Goal: Navigation & Orientation: Find specific page/section

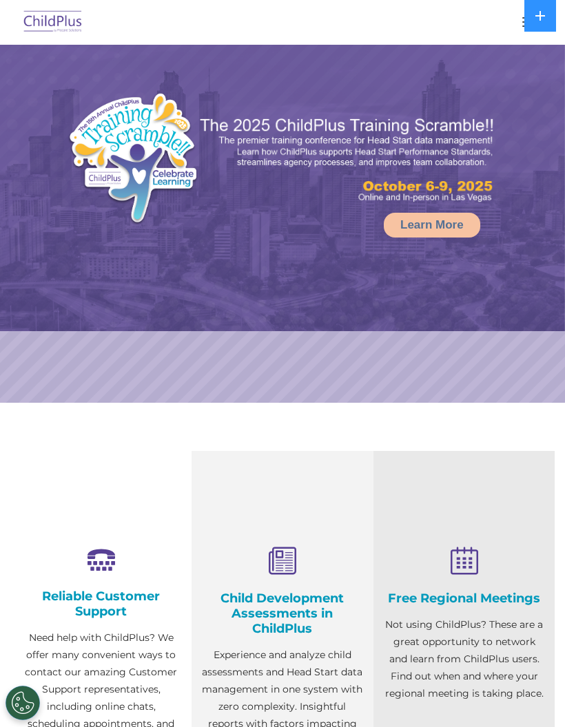
select select "MEDIUM"
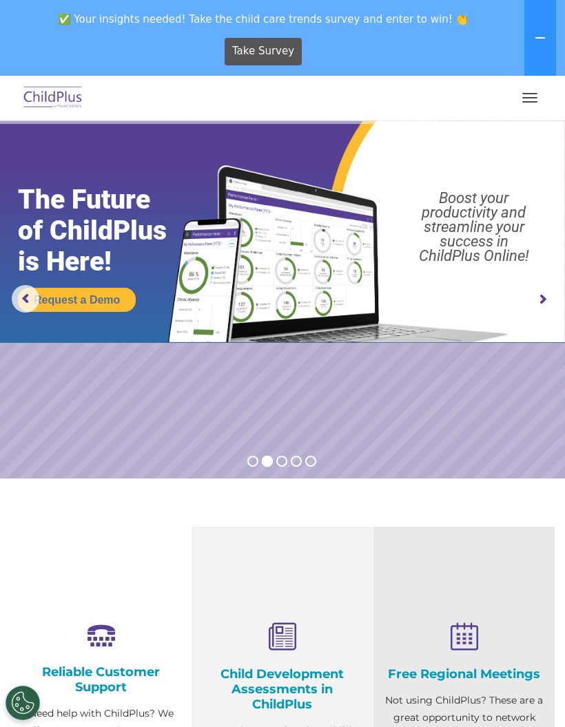
click at [523, 105] on button "button" at bounding box center [529, 98] width 29 height 22
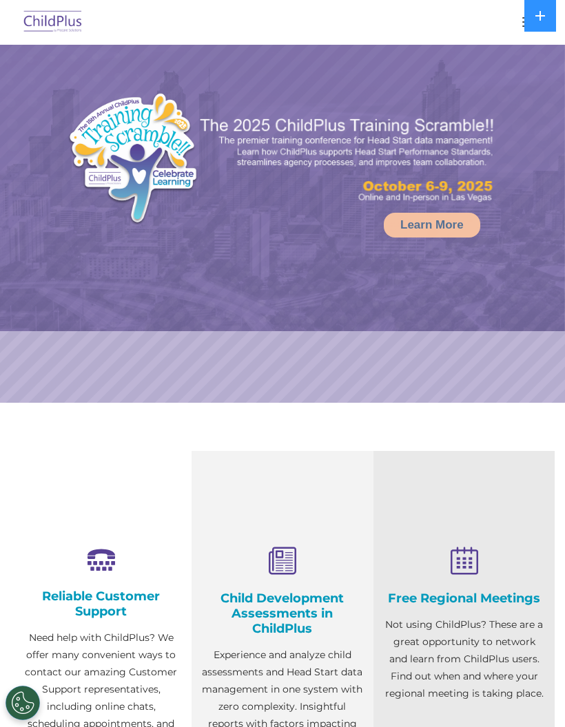
select select "MEDIUM"
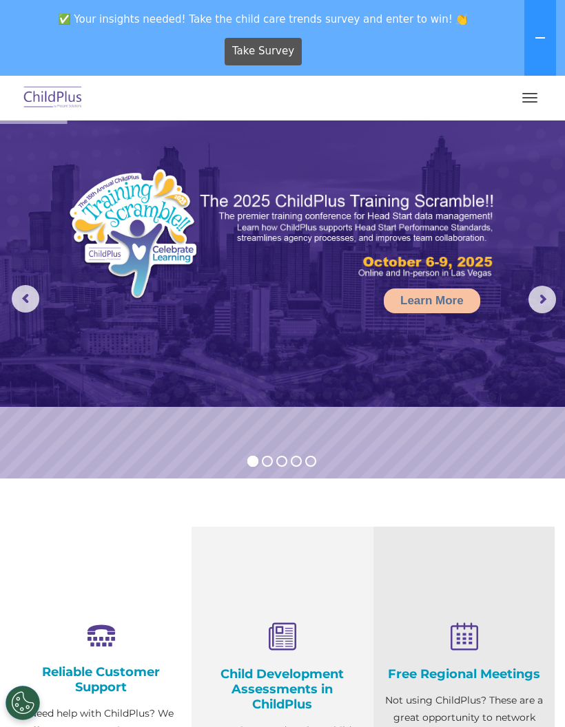
click at [521, 87] on button "button" at bounding box center [529, 98] width 29 height 22
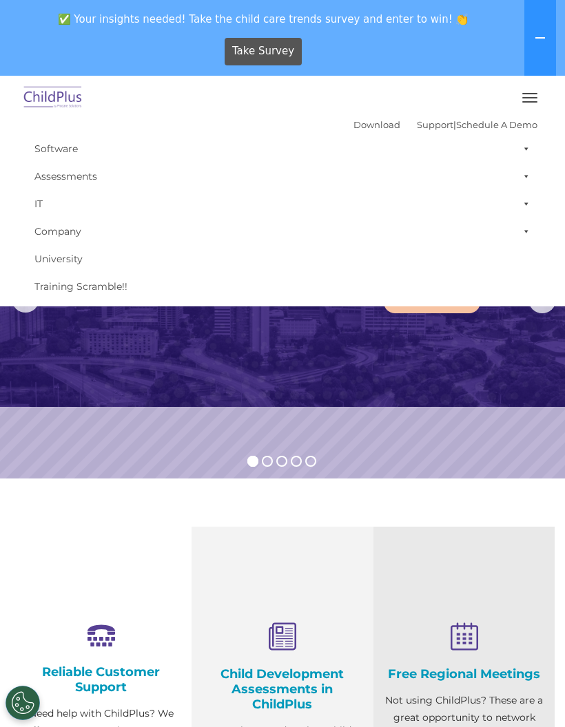
click at [209, 503] on section "Reliable Customer Support Need help with ChildPlus? We offer many convenient wa…" at bounding box center [282, 738] width 565 height 519
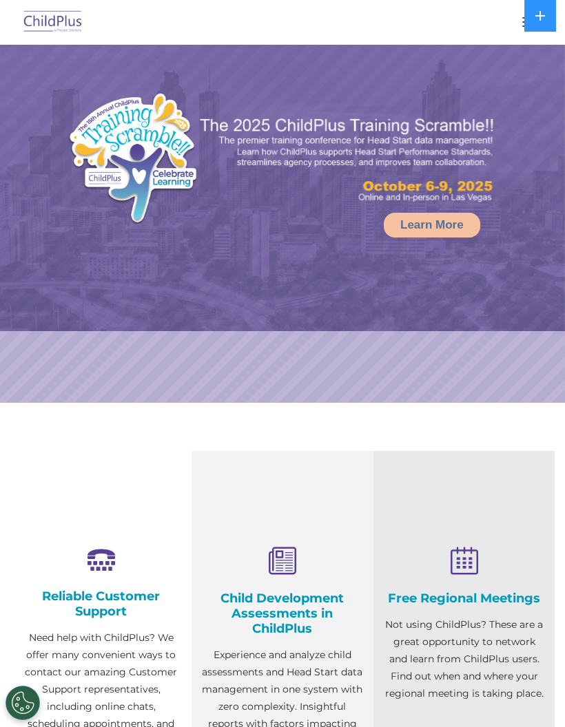
select select "MEDIUM"
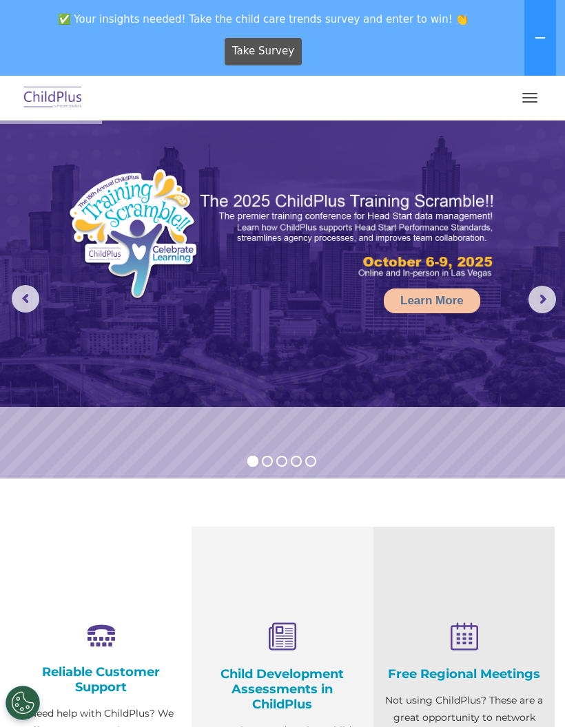
click at [535, 108] on button "button" at bounding box center [529, 98] width 29 height 22
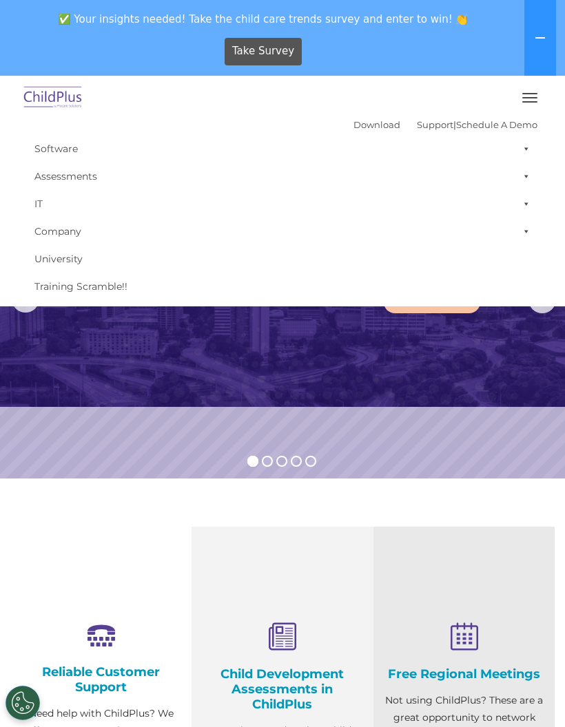
click at [526, 101] on span "button" at bounding box center [529, 101] width 15 height 1
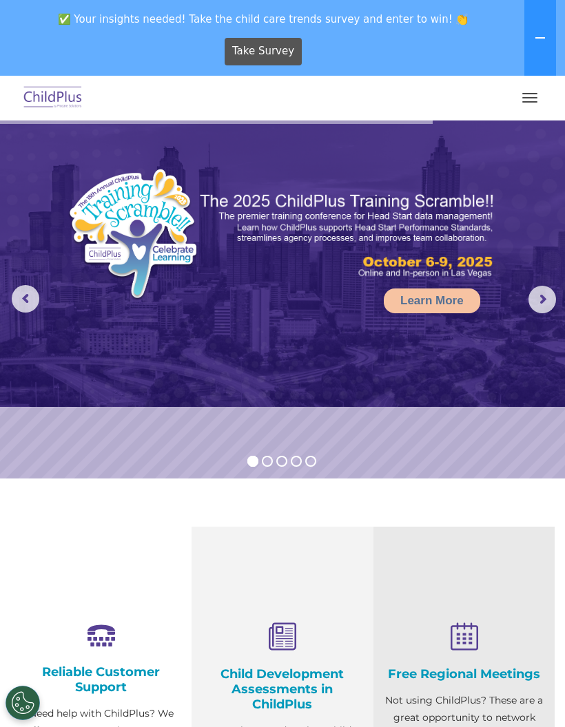
click at [35, 90] on img at bounding box center [53, 98] width 65 height 32
click at [48, 113] on img at bounding box center [53, 98] width 65 height 32
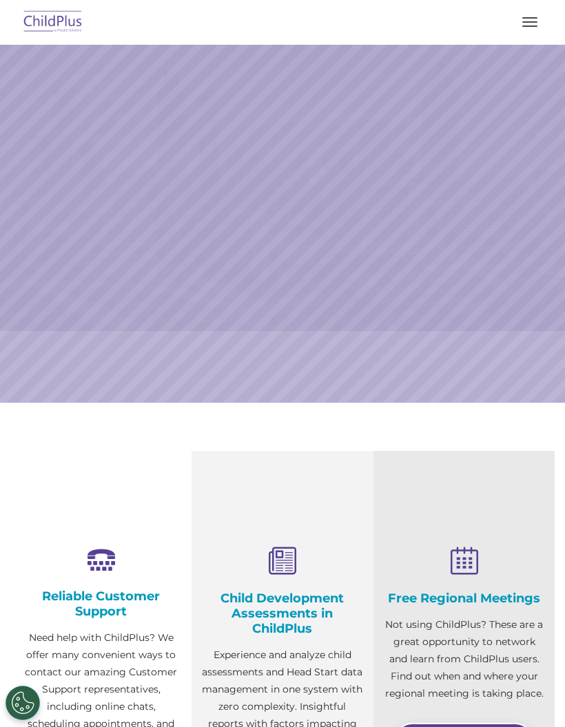
scroll to position [432, 0]
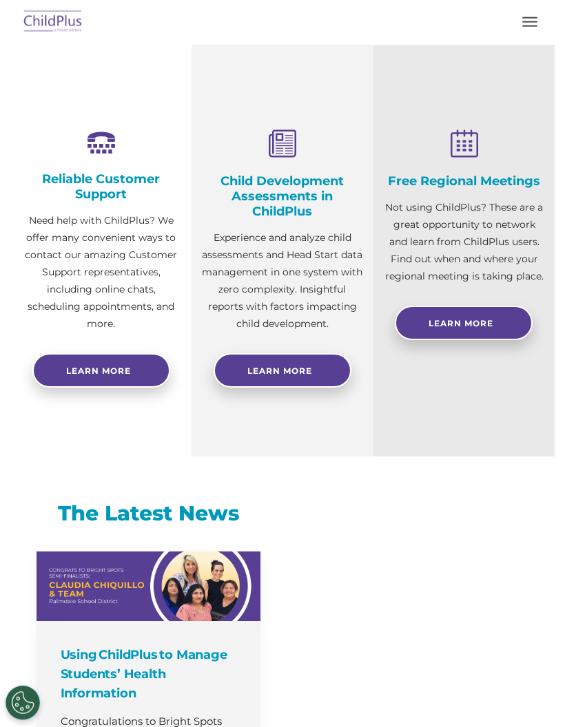
select select "MEDIUM"
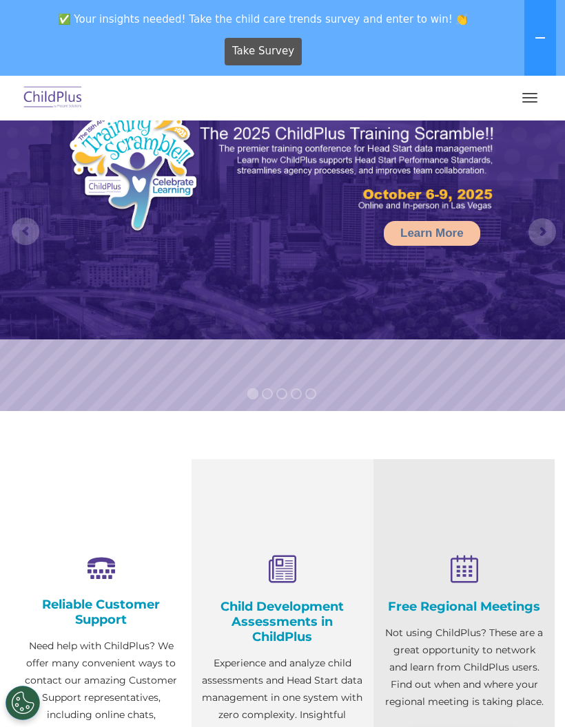
scroll to position [0, 0]
